Goal: Transaction & Acquisition: Purchase product/service

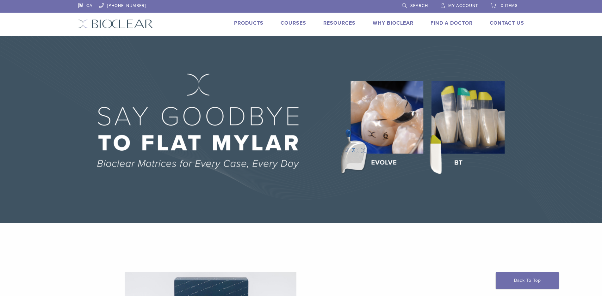
click at [467, 3] on span "My Account" at bounding box center [463, 5] width 30 height 5
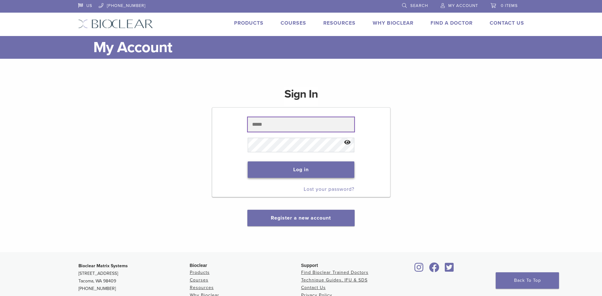
type input "**********"
click at [303, 170] on button "Log in" at bounding box center [301, 170] width 107 height 16
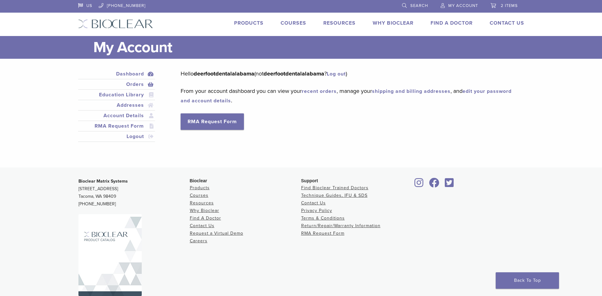
click at [131, 86] on link "Orders" at bounding box center [116, 85] width 75 height 8
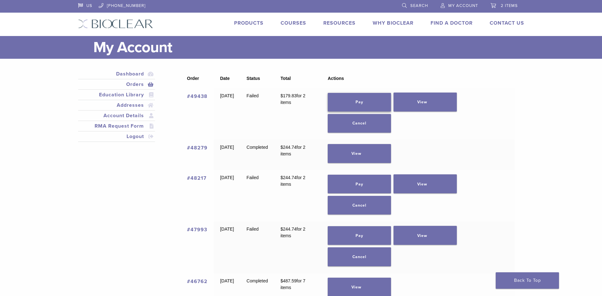
click at [367, 106] on link "Pay" at bounding box center [359, 102] width 63 height 19
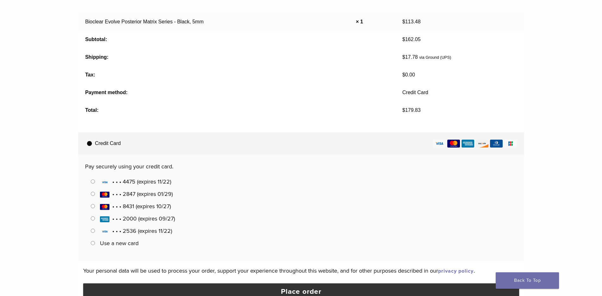
scroll to position [158, 0]
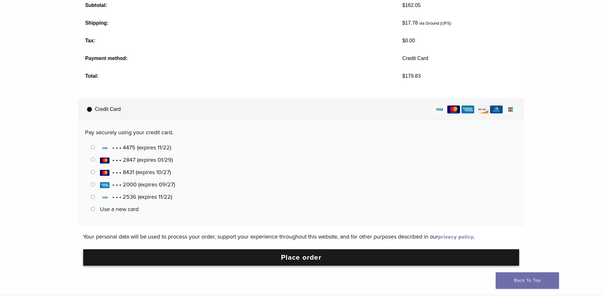
click at [298, 259] on button "Place order" at bounding box center [301, 258] width 436 height 16
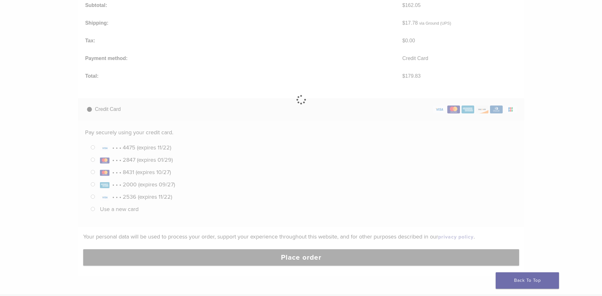
scroll to position [0, 0]
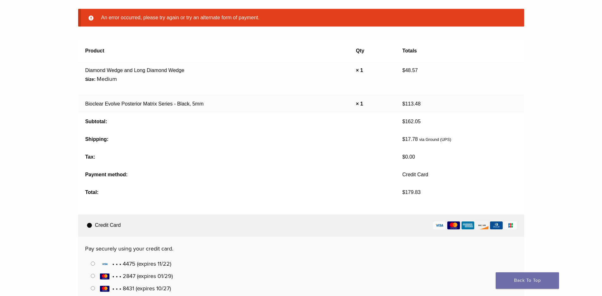
scroll to position [127, 0]
